Goal: Task Accomplishment & Management: Use online tool/utility

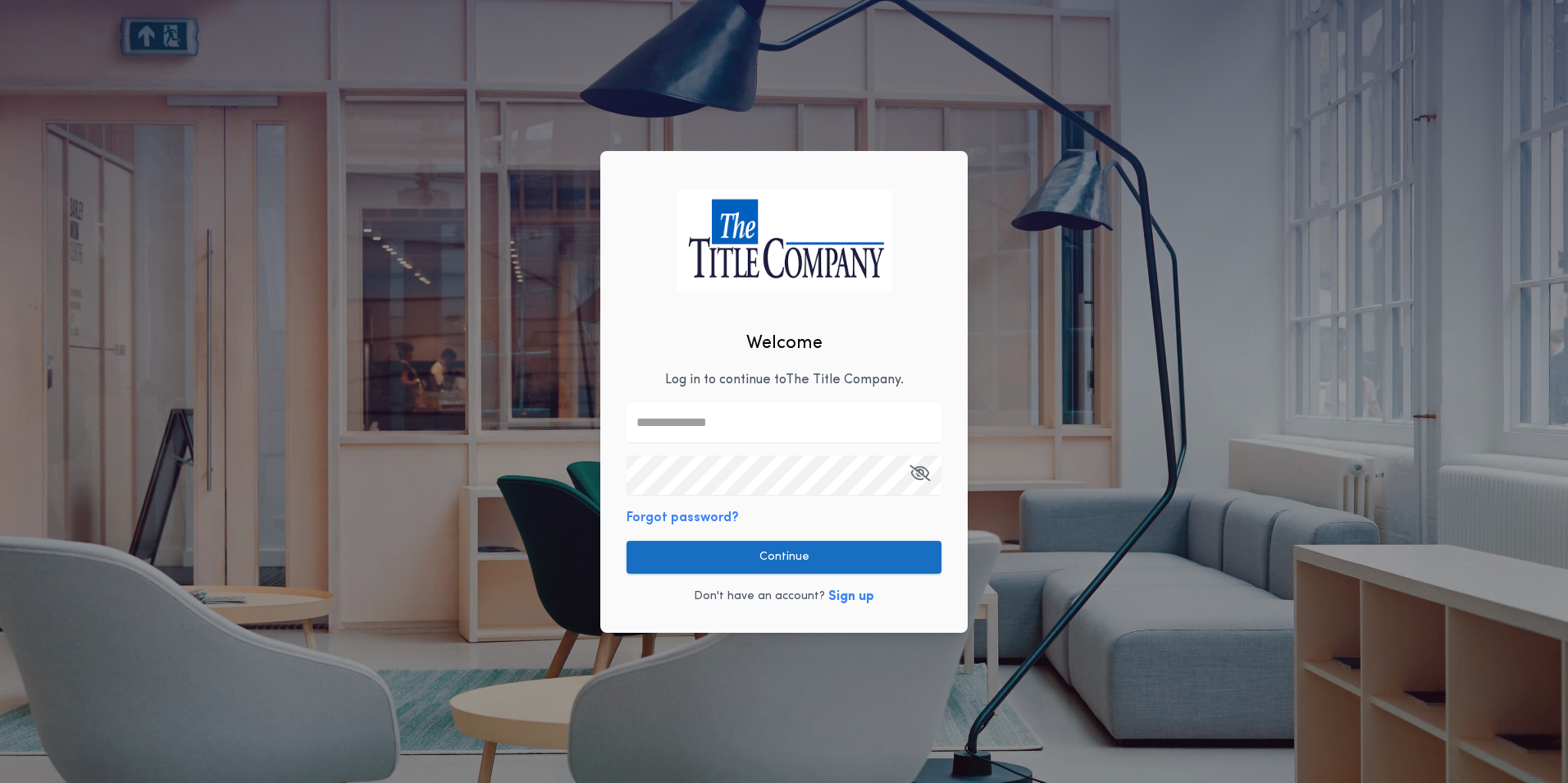
type input "**********"
click at [766, 552] on button "Continue" at bounding box center [784, 557] width 315 height 33
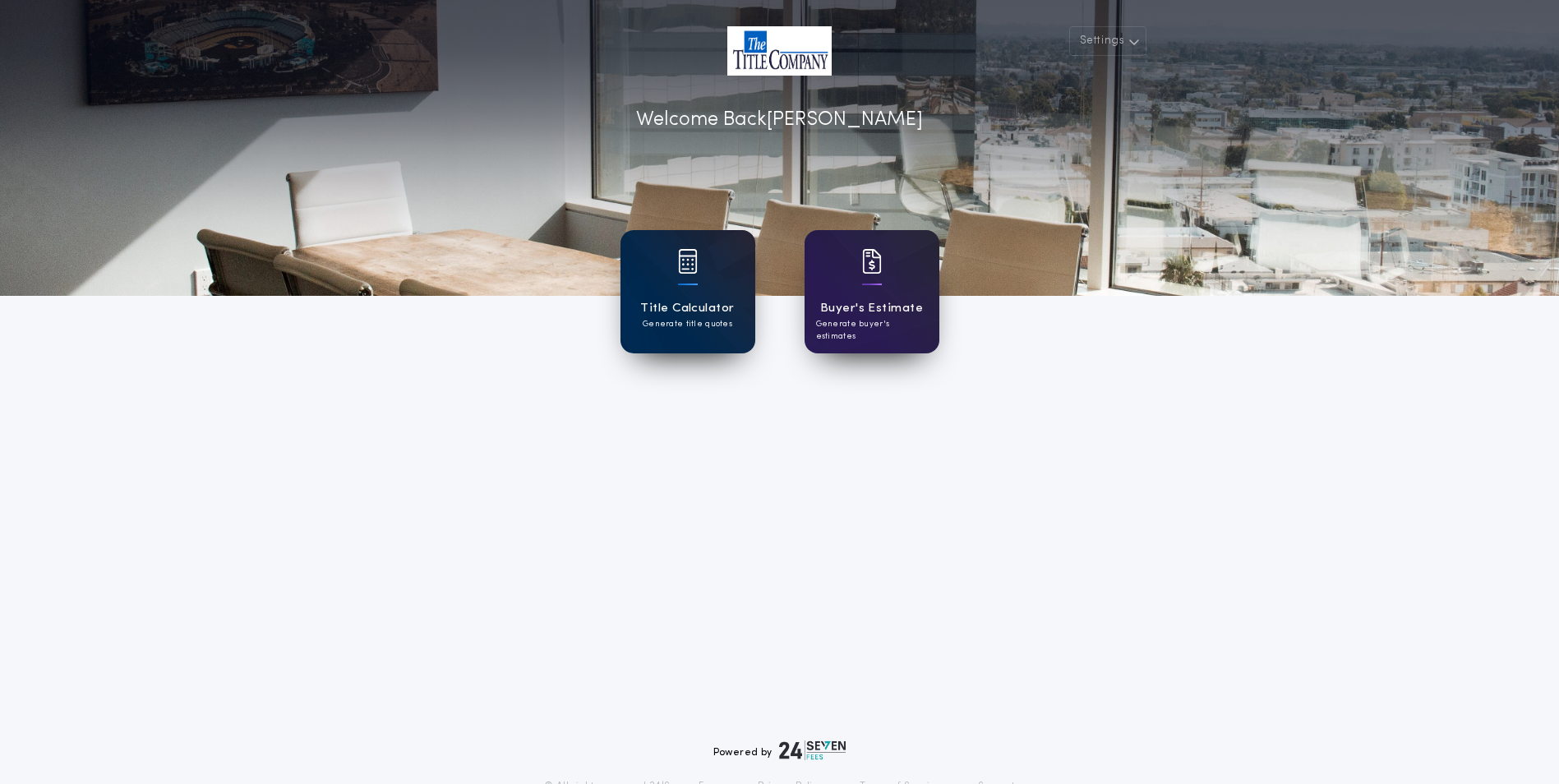
click at [690, 296] on div "Title Calculator Generate title quotes" at bounding box center [688, 292] width 135 height 124
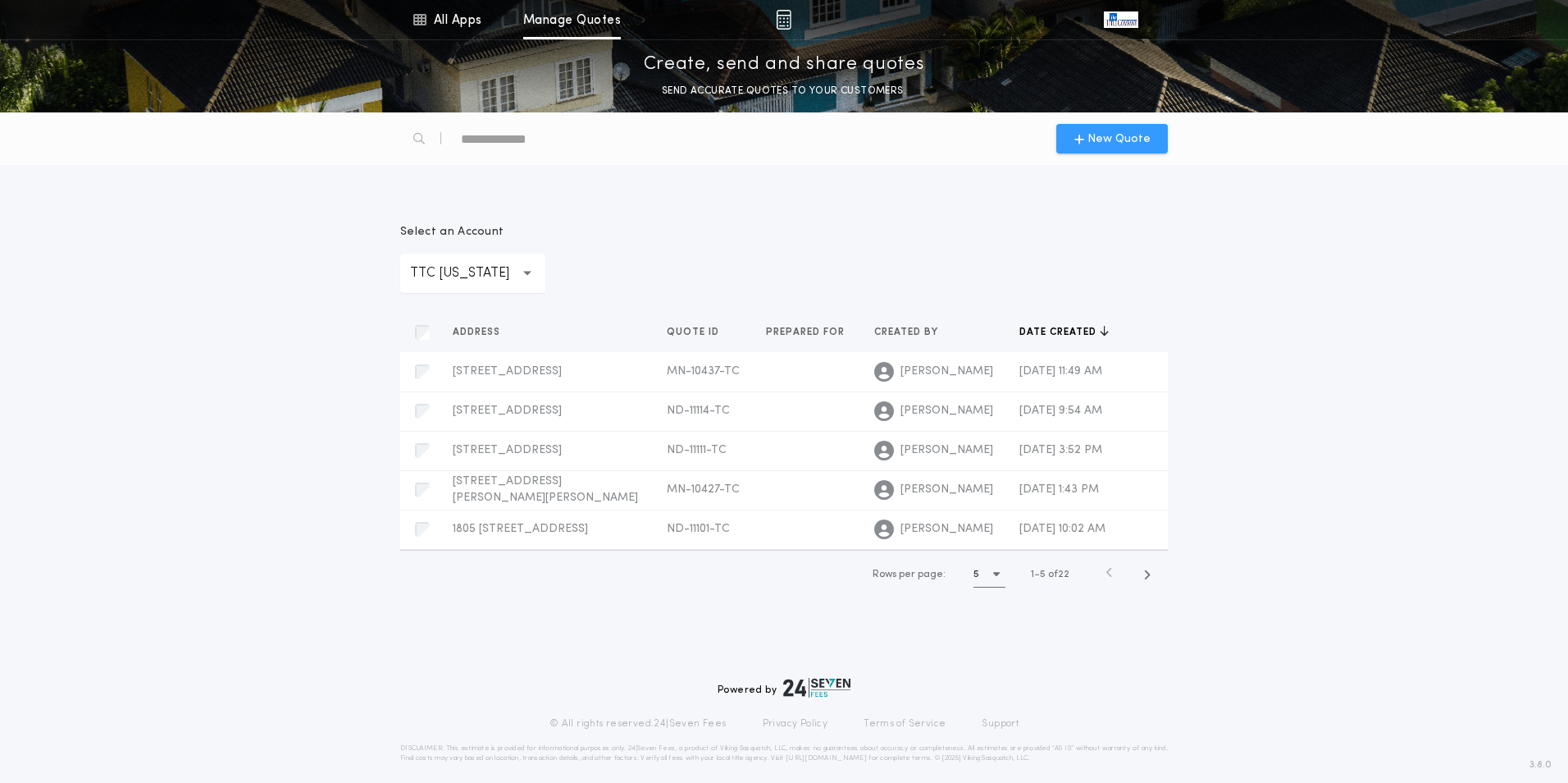
click at [1119, 136] on span "New Quote" at bounding box center [1119, 138] width 63 height 17
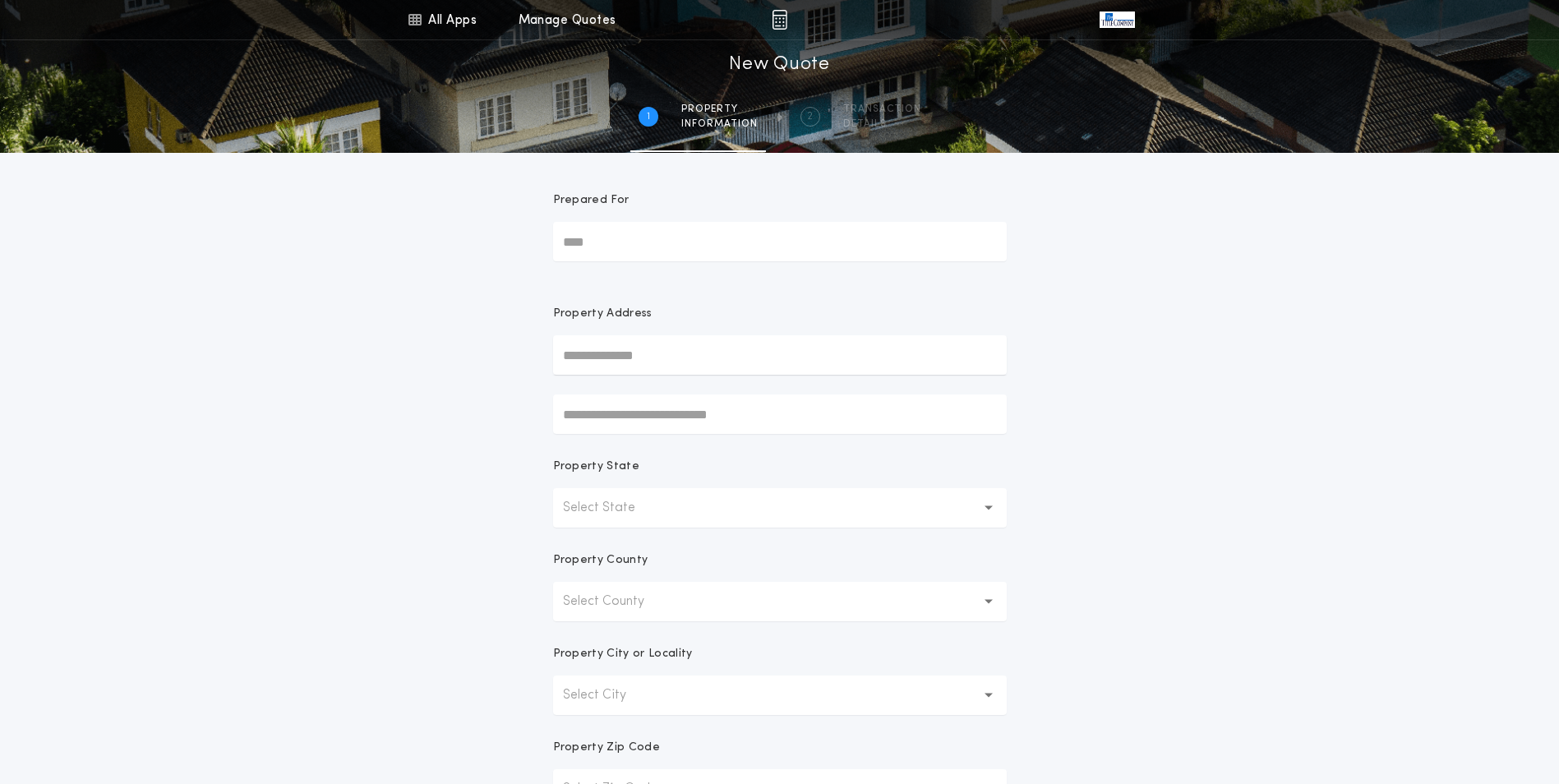
click at [645, 339] on input "text" at bounding box center [780, 355] width 454 height 40
click at [667, 393] on button "[STREET_ADDRESS]" at bounding box center [780, 387] width 454 height 25
type input "**********"
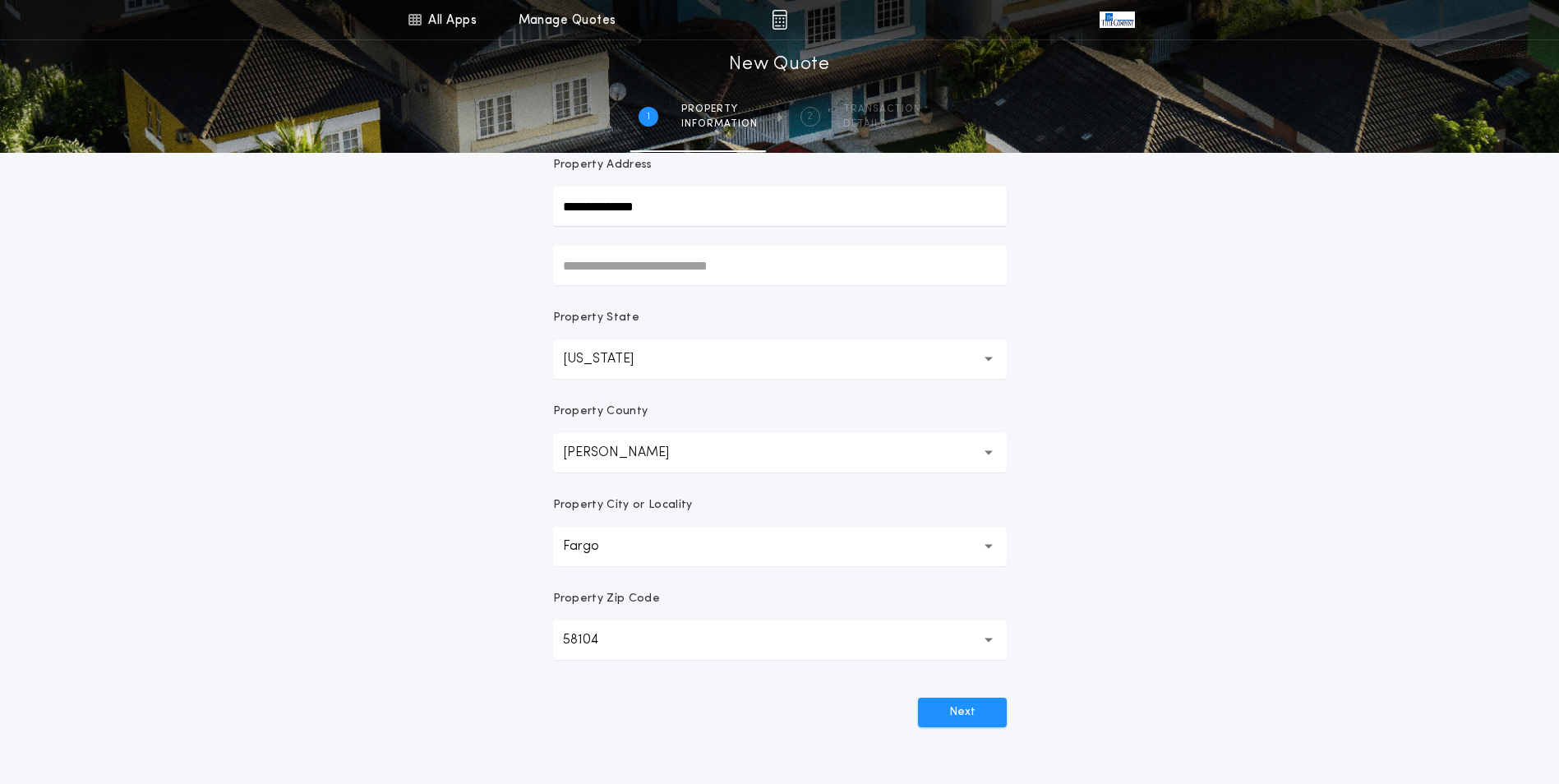
scroll to position [165, 0]
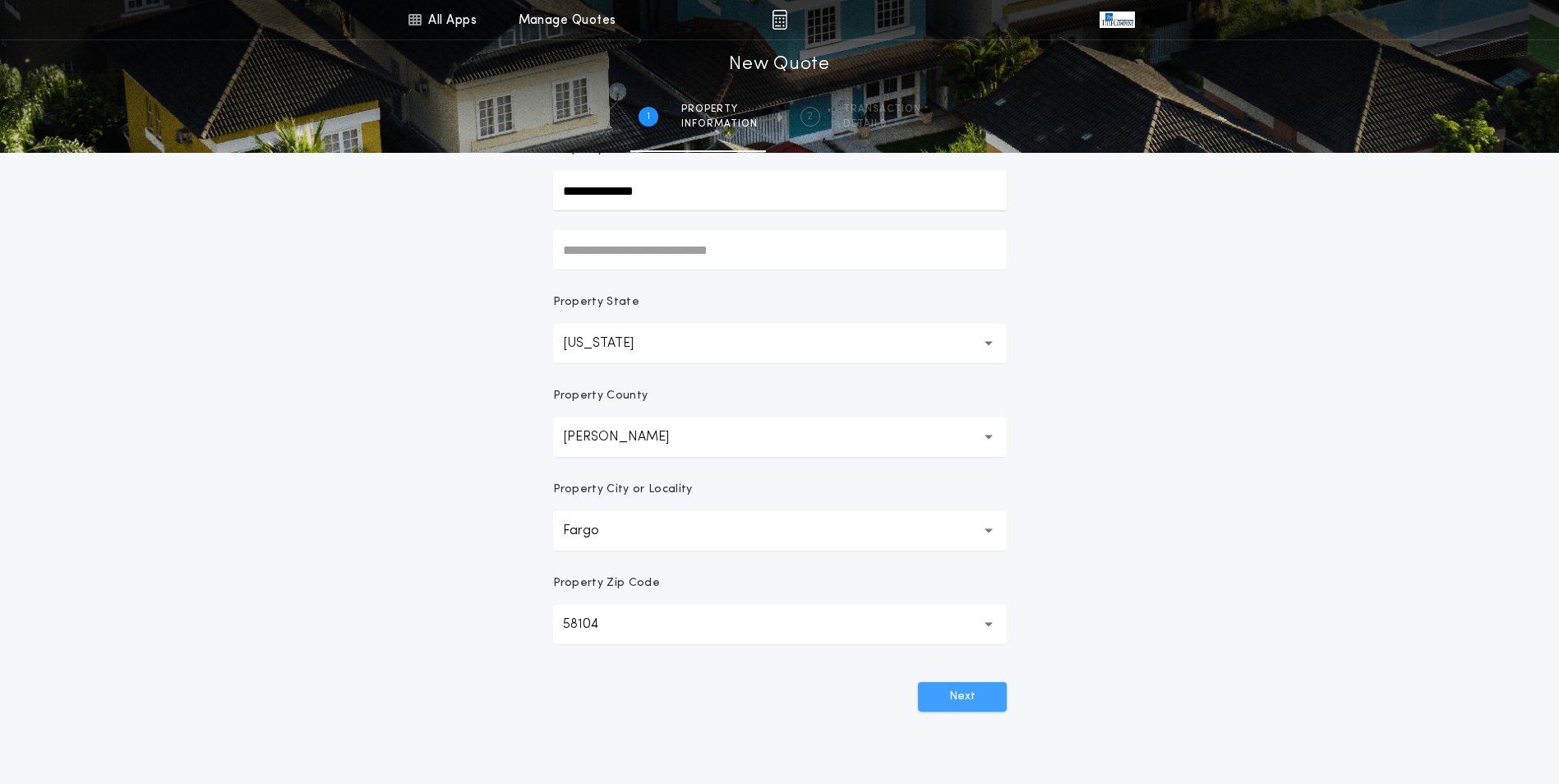
click at [955, 702] on button "Next" at bounding box center [962, 696] width 89 height 30
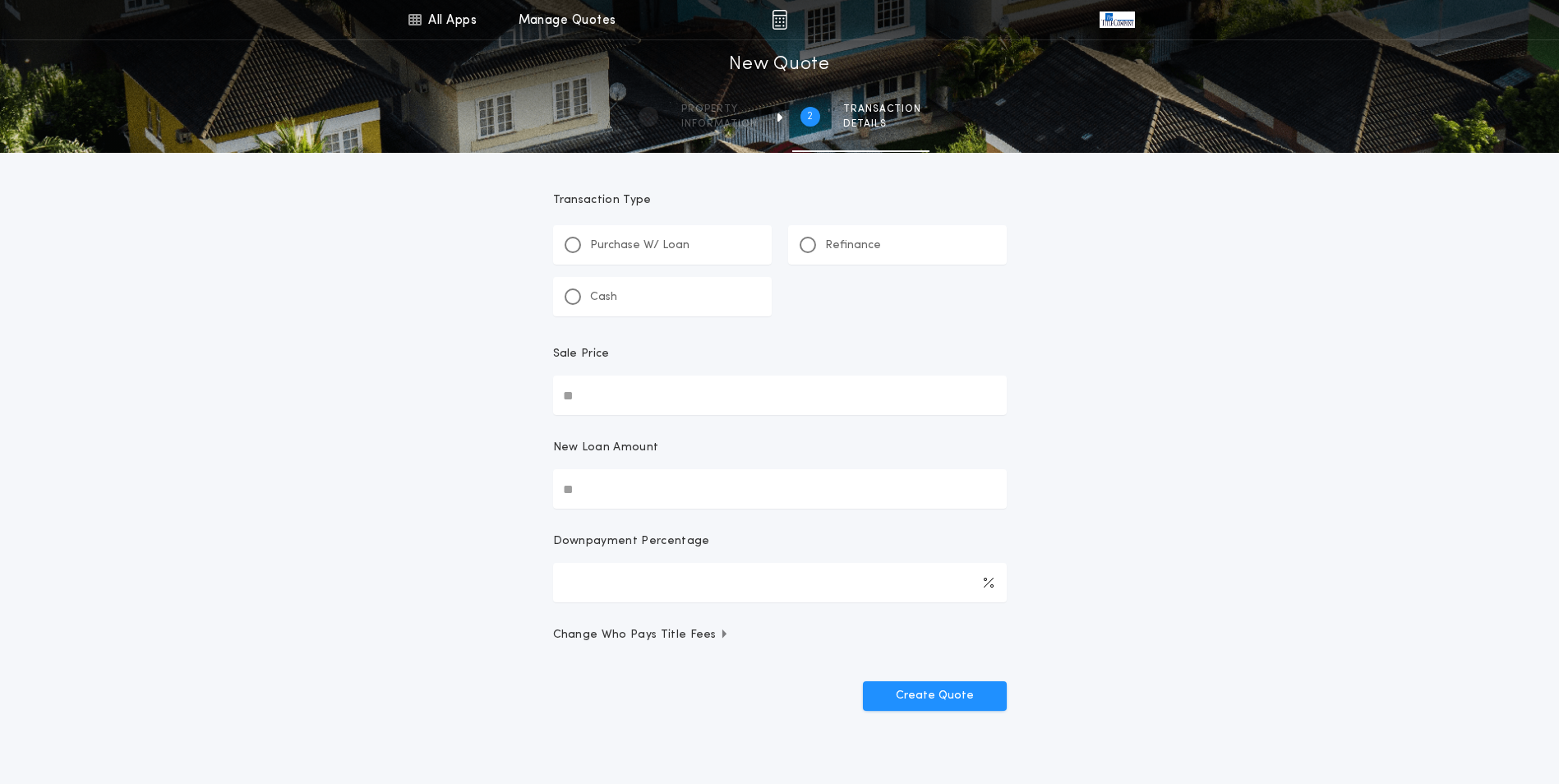
click at [619, 248] on p "Purchase W/ Loan" at bounding box center [640, 245] width 100 height 16
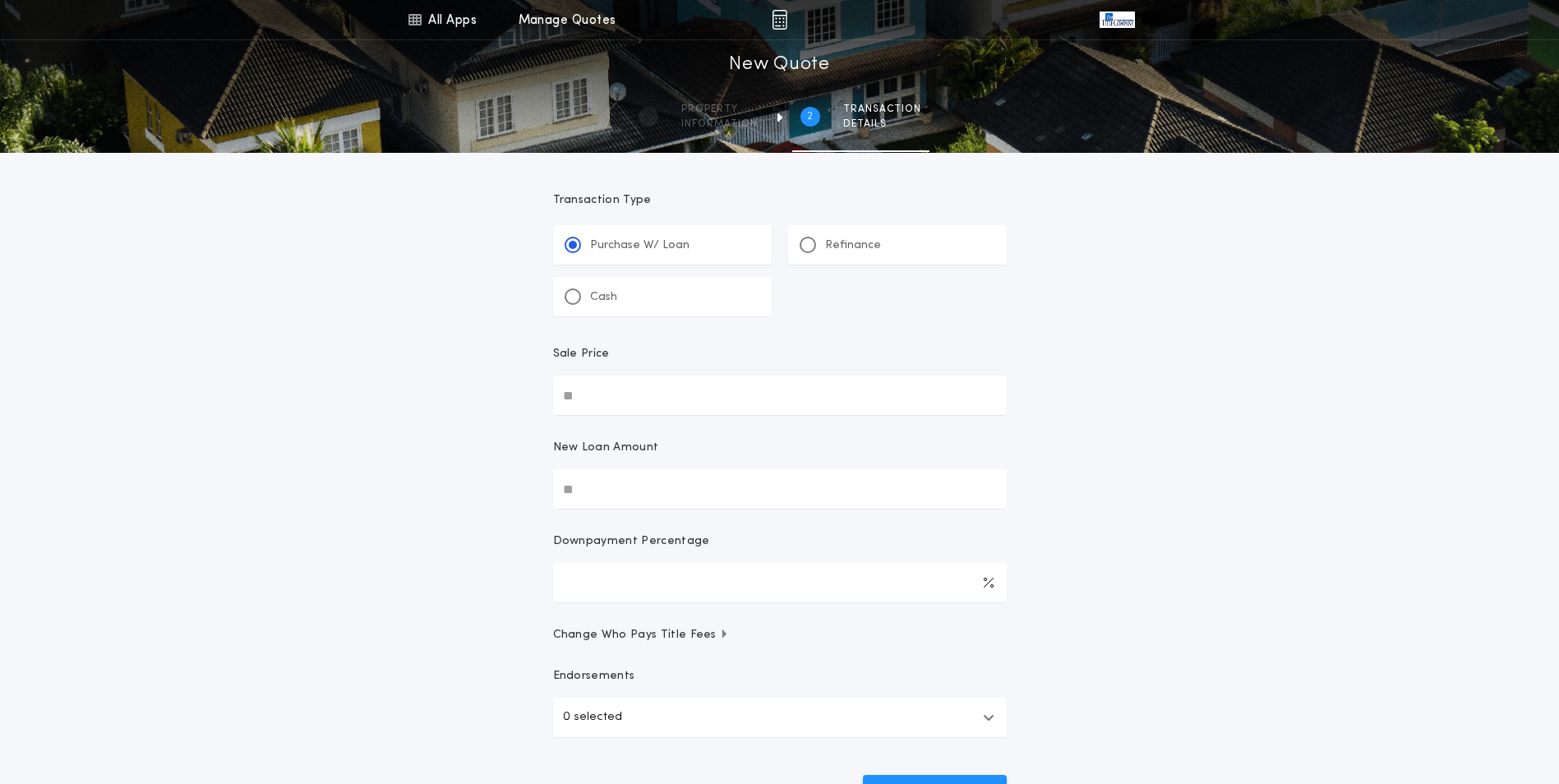
click at [596, 403] on input "Sale Price" at bounding box center [780, 395] width 454 height 40
type input "**"
type input "***"
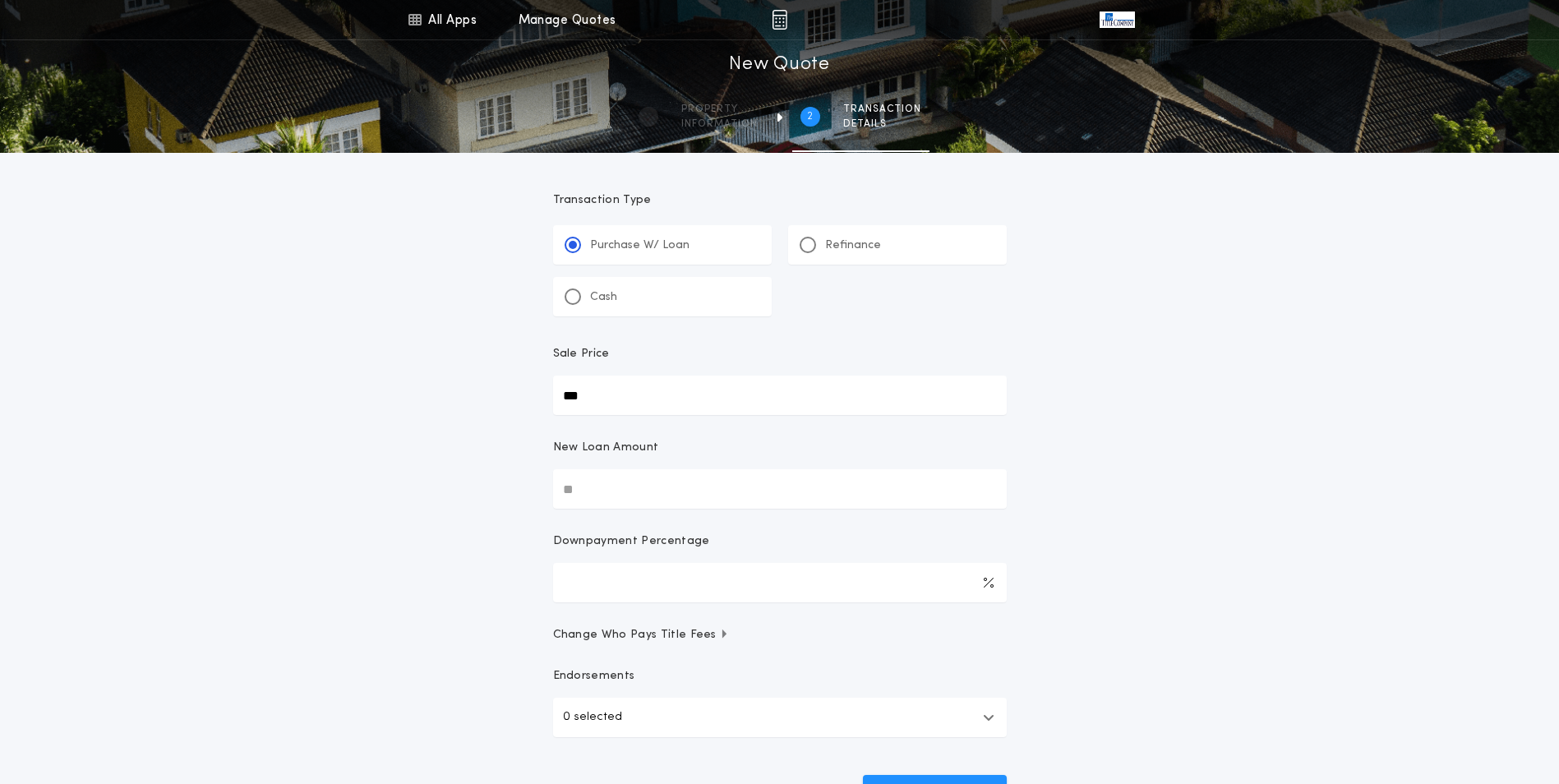
click at [844, 246] on p "Refinance" at bounding box center [853, 245] width 56 height 16
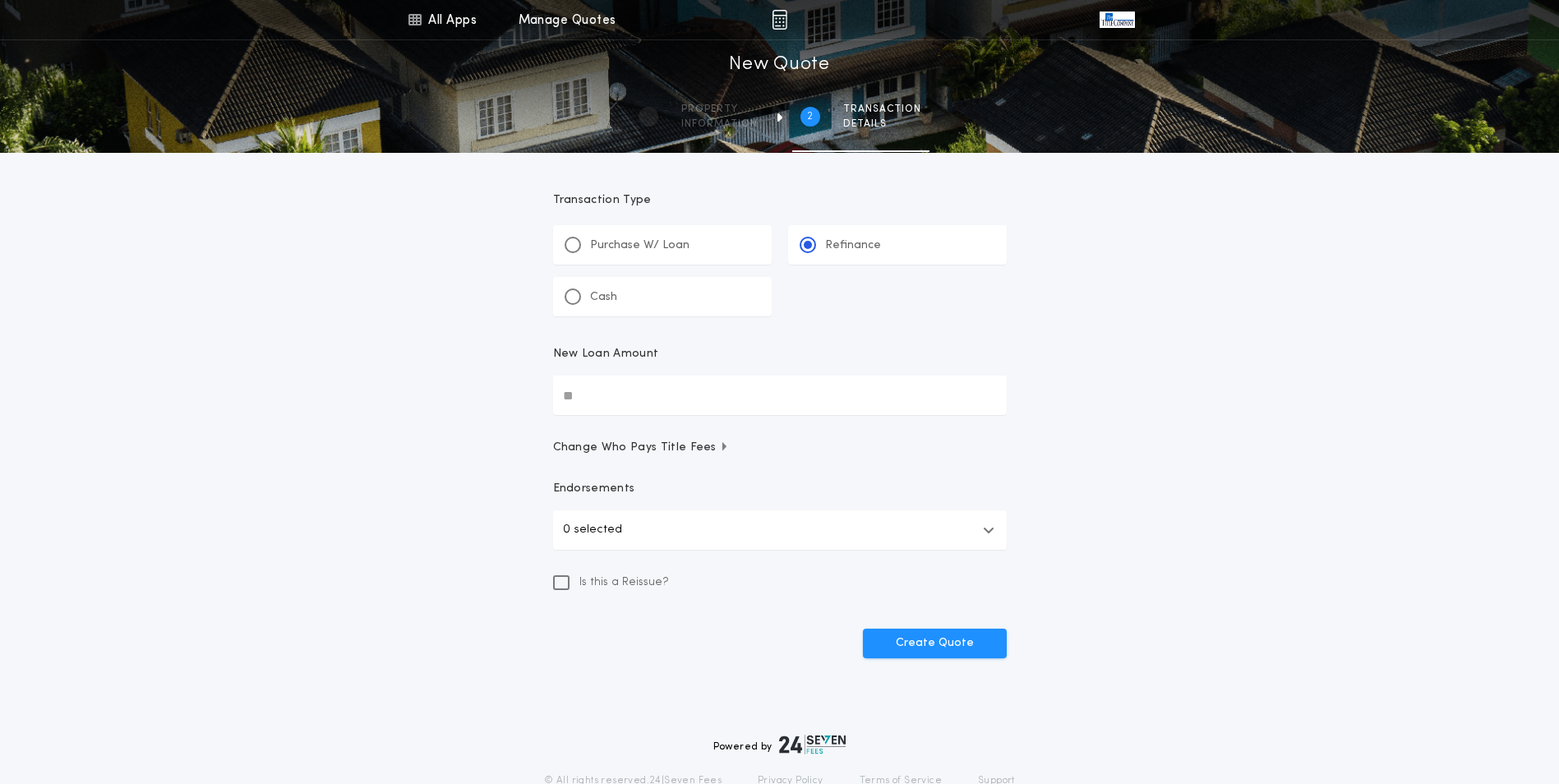
click at [603, 400] on input "New Loan Amount" at bounding box center [780, 395] width 454 height 40
type input "********"
click at [882, 531] on button "0 selected" at bounding box center [780, 530] width 454 height 40
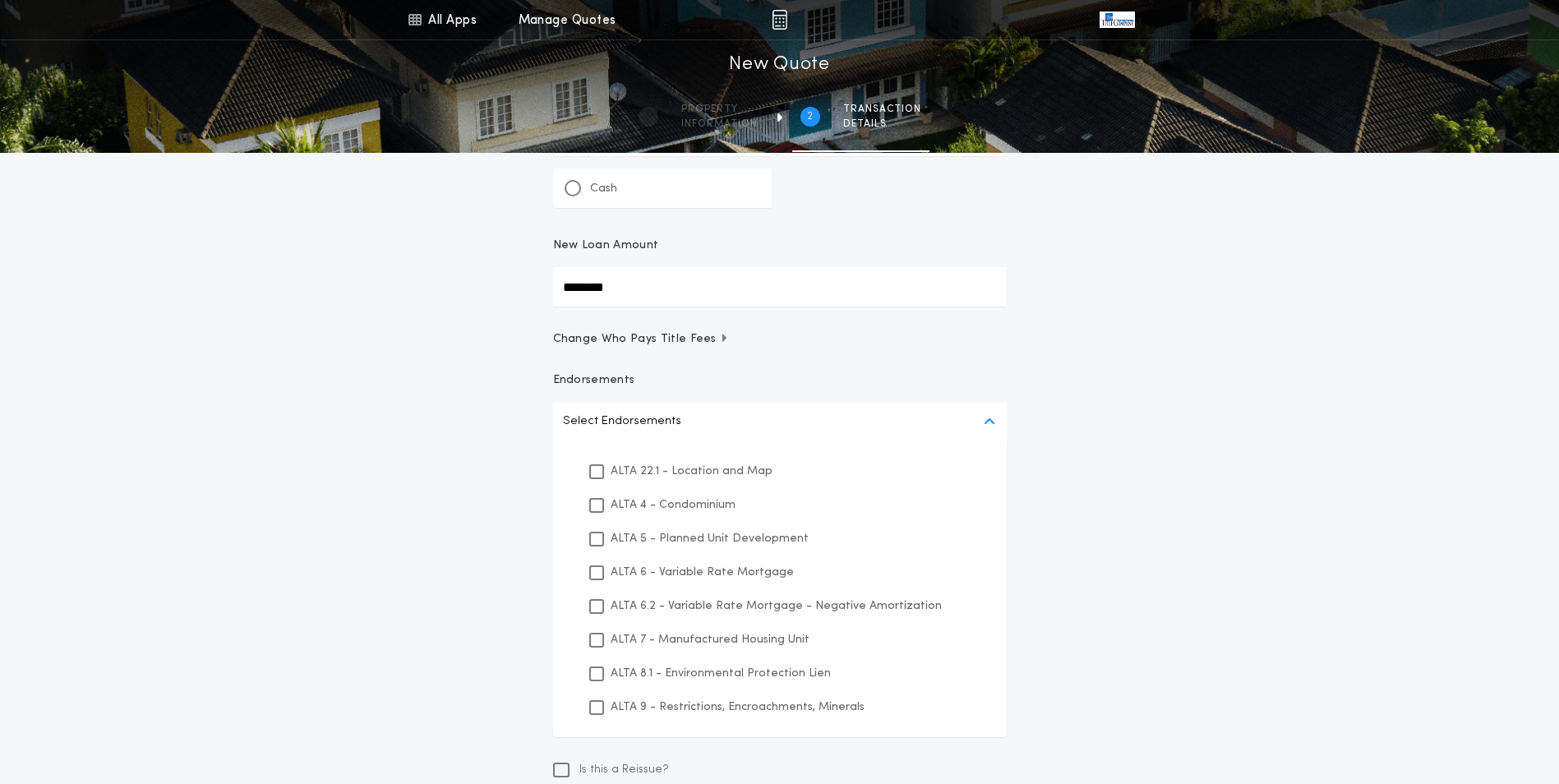
scroll to position [110, 0]
click at [599, 573] on icon at bounding box center [597, 572] width 10 height 12
click at [594, 672] on icon at bounding box center [597, 673] width 10 height 12
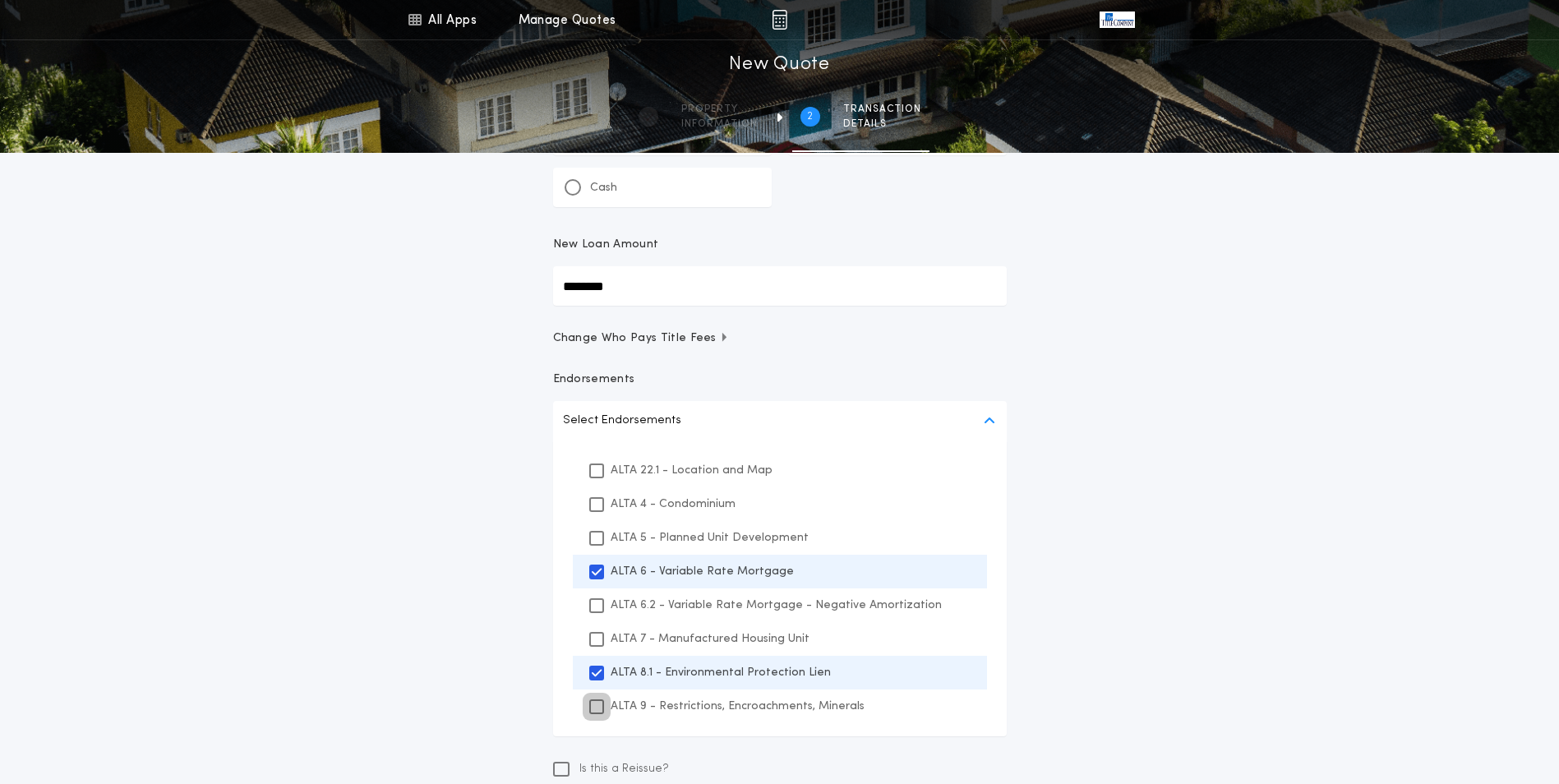
click at [596, 705] on icon at bounding box center [597, 706] width 10 height 12
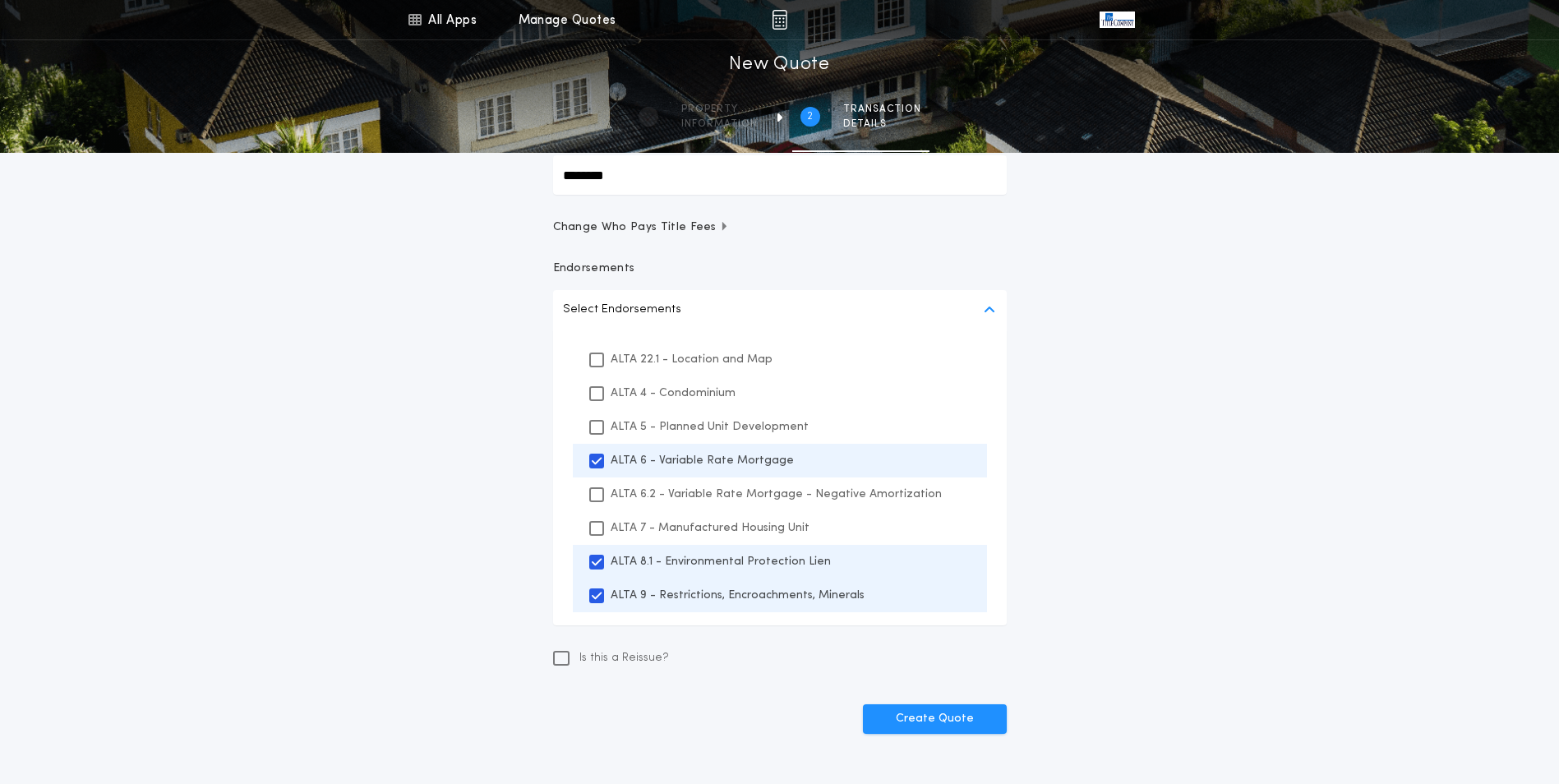
scroll to position [273, 0]
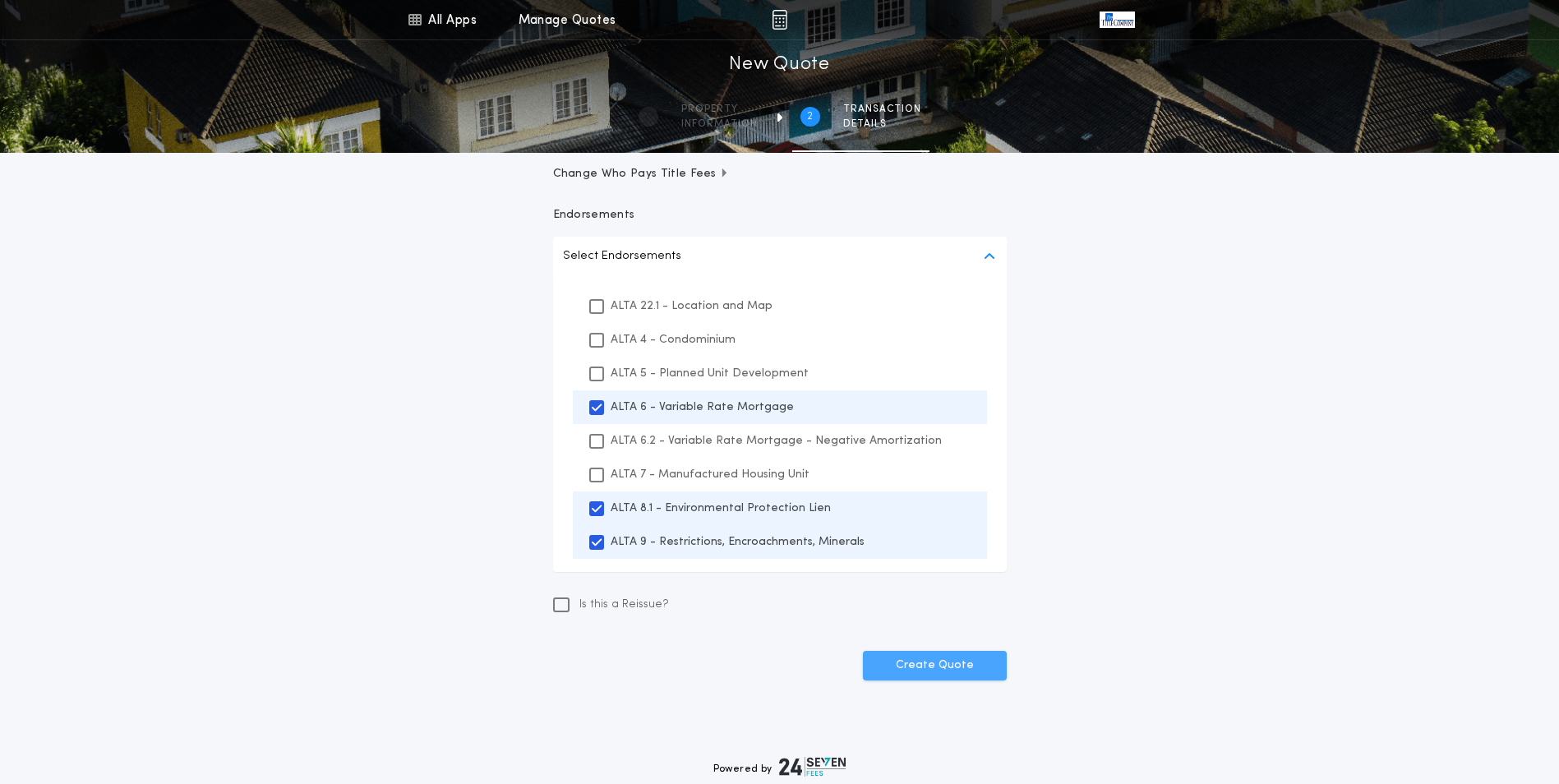
click at [941, 672] on button "Create Quote" at bounding box center [935, 665] width 144 height 30
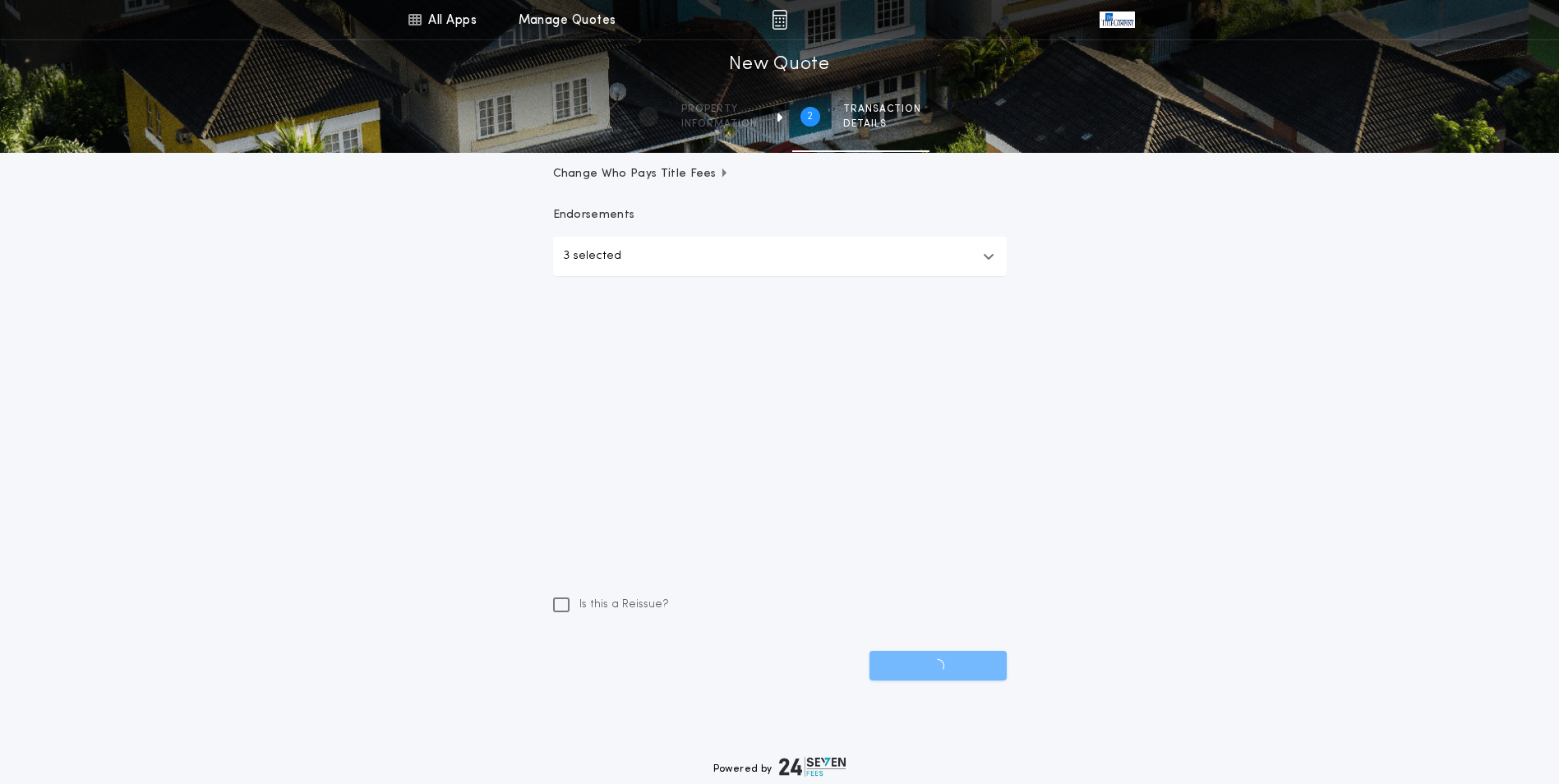
scroll to position [69, 0]
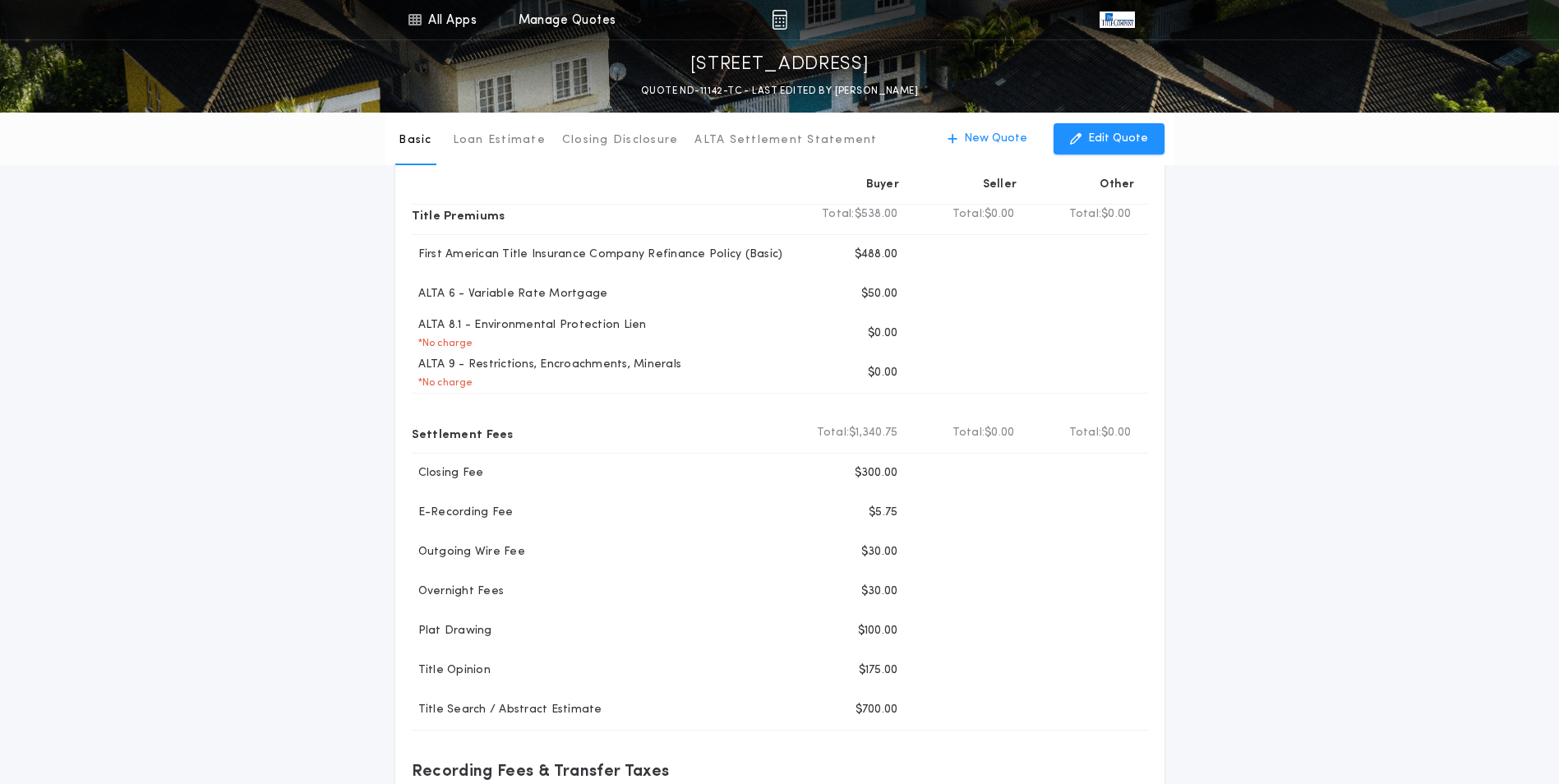
scroll to position [138, 0]
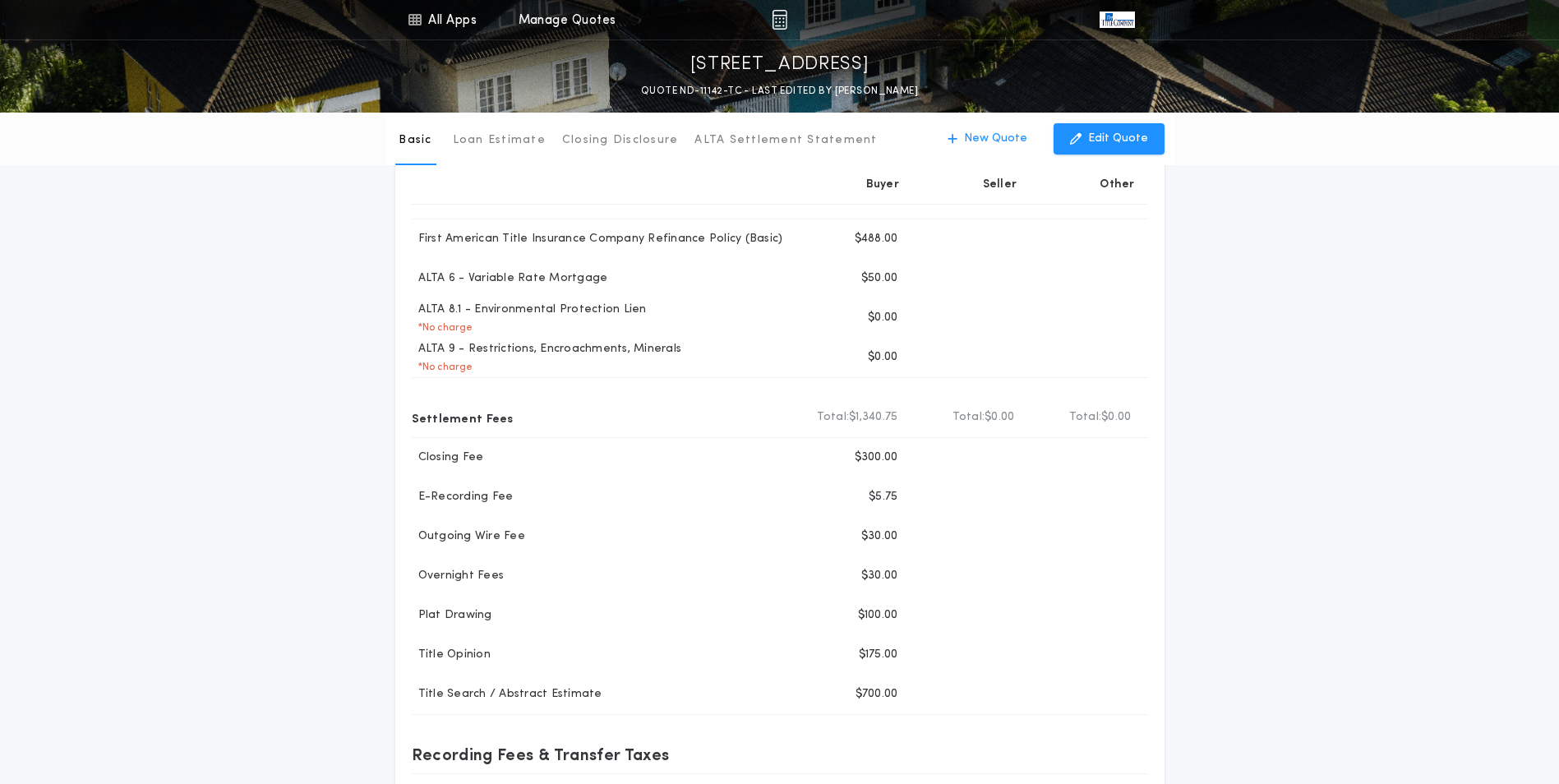
click at [1348, 375] on div "Basic Loan Estimate Closing Disclosure ALTA Settlement Statement Basic New Quot…" at bounding box center [780, 505] width 1559 height 1060
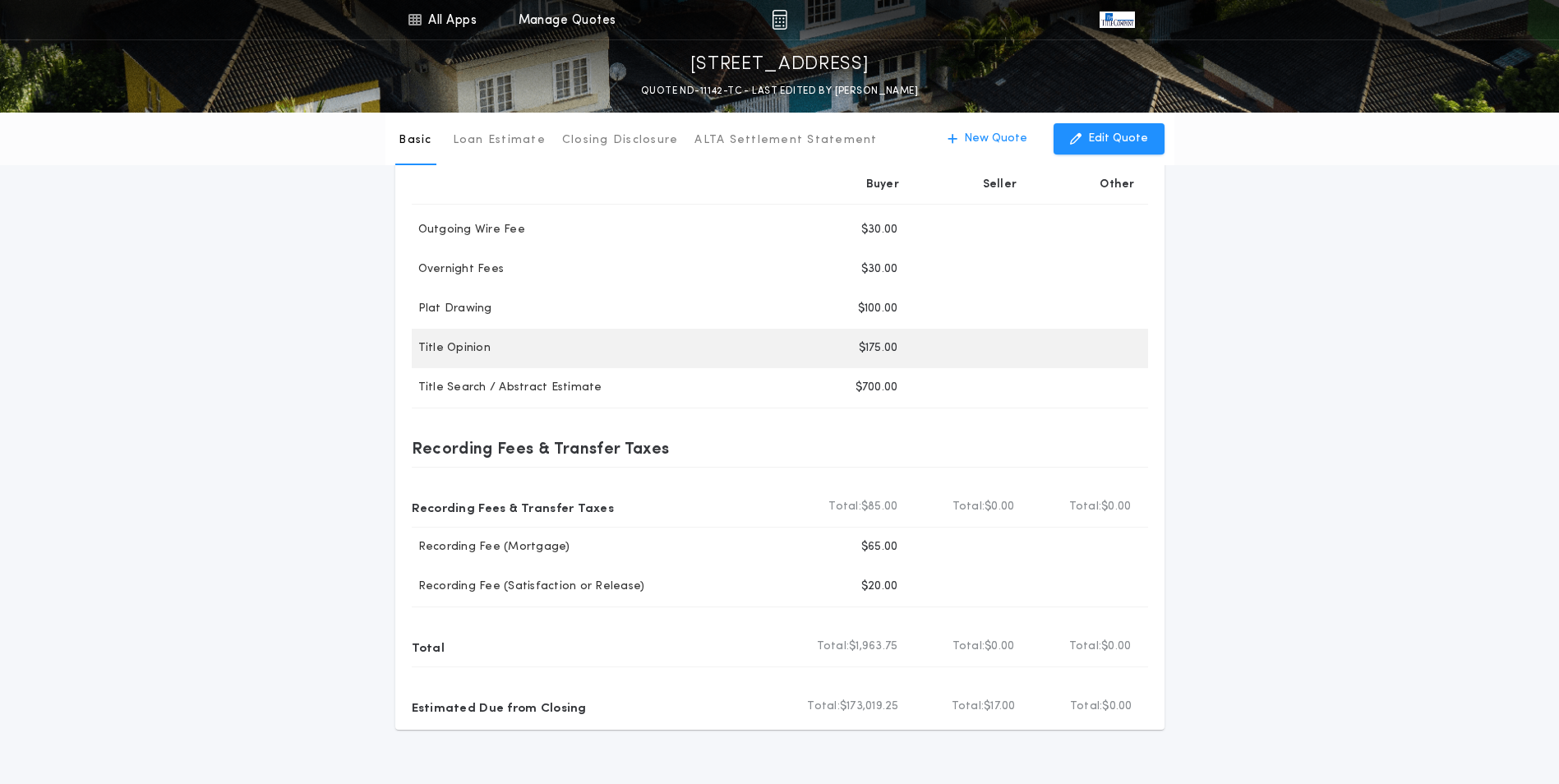
scroll to position [466, 0]
